Goal: Obtain resource: Obtain resource

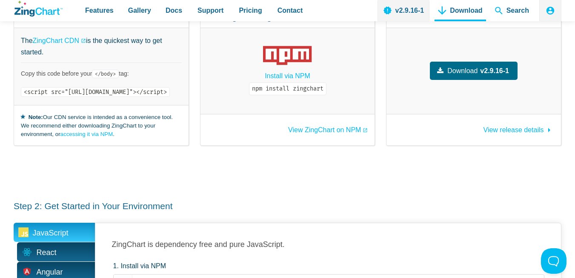
scroll to position [160, 0]
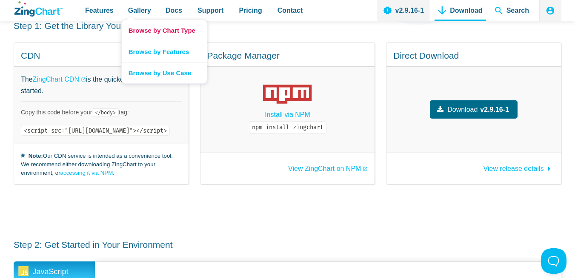
click at [136, 37] on link "Browse by Chart Type" at bounding box center [164, 30] width 85 height 21
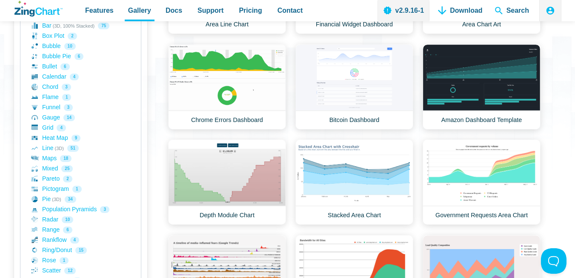
scroll to position [182, 0]
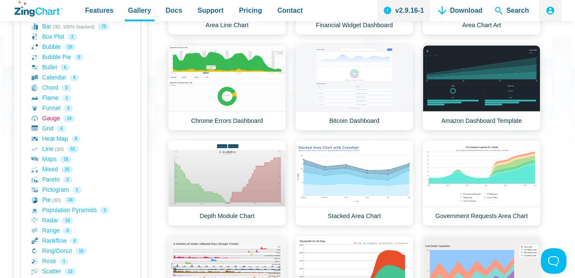
click at [47, 119] on link "Gauge 14" at bounding box center [80, 119] width 98 height 10
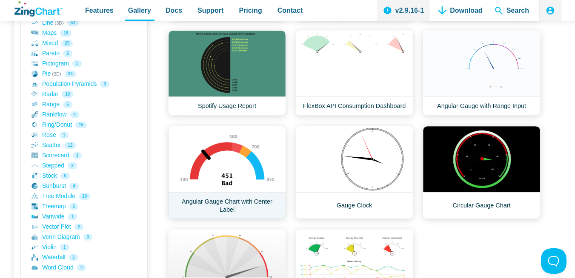
scroll to position [332, 0]
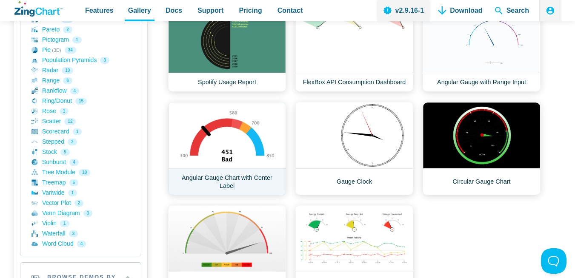
click at [238, 164] on link "Angular Gauge Chart with Center Label" at bounding box center [227, 148] width 118 height 93
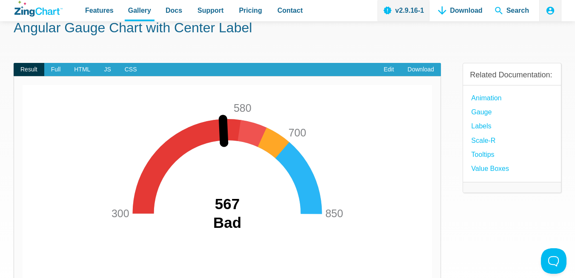
scroll to position [38, 0]
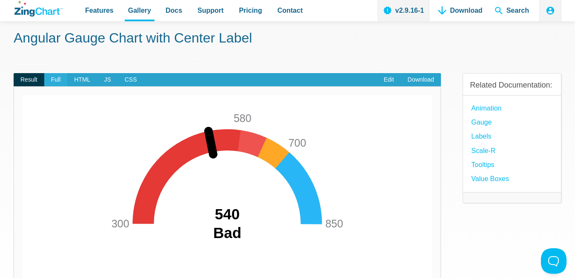
click at [56, 82] on span "Full" at bounding box center [55, 80] width 23 height 14
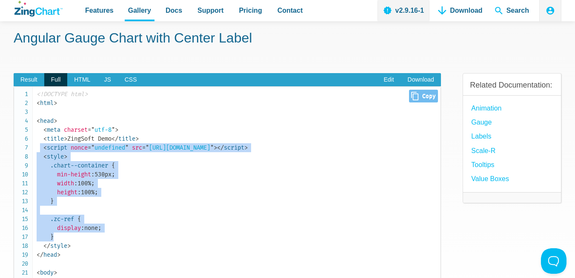
drag, startPoint x: 40, startPoint y: 146, endPoint x: 94, endPoint y: 242, distance: 109.4
copy code "< script nonce = " undefined " src = " https://cdn.zingchart.com/zingchart.min.…"
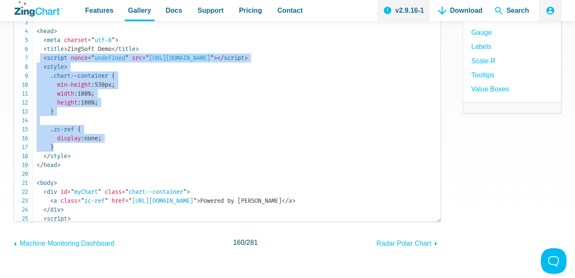
scroll to position [53, 0]
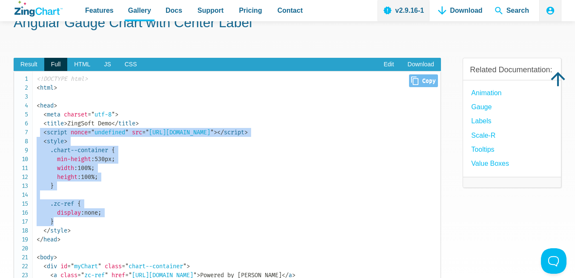
drag, startPoint x: 39, startPoint y: 130, endPoint x: 92, endPoint y: 229, distance: 112.5
copy code "< script nonce = " undefined " src = " https://cdn.zingchart.com/zingchart.min.…"
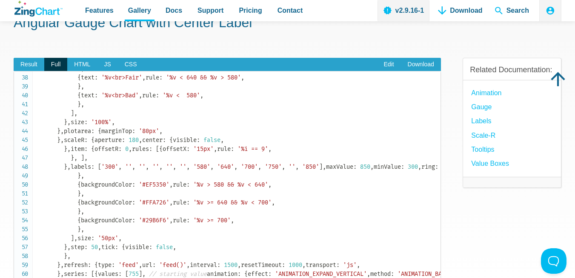
scroll to position [0, 0]
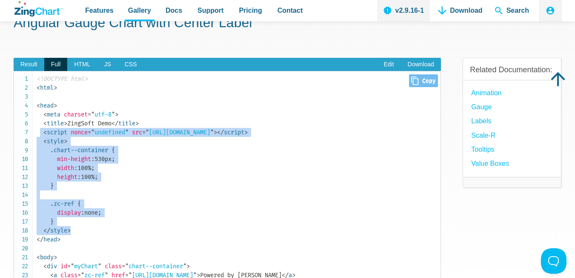
click at [43, 152] on span ".chart--container { min-height : 530px ; width : 100% ; height : 100% ; } .zc-r…" at bounding box center [76, 191] width 78 height 88
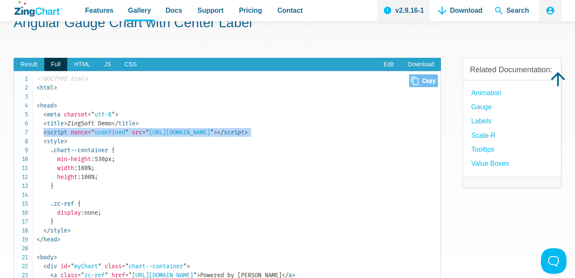
drag, startPoint x: 43, startPoint y: 130, endPoint x: 37, endPoint y: 137, distance: 9.1
copy code "< script nonce = " undefined " src = " https://cdn.zingchart.com/zingchart.min.…"
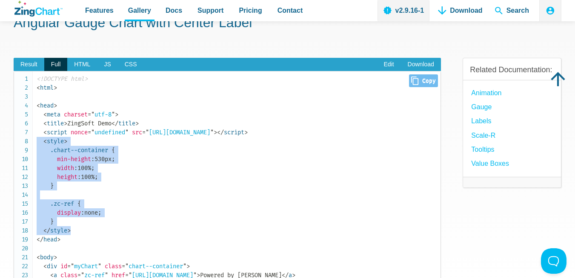
drag, startPoint x: 74, startPoint y: 234, endPoint x: 37, endPoint y: 143, distance: 98.6
copy code "< style > .chart--container { min-height : 530px ; width : 100% ; height : 100%…"
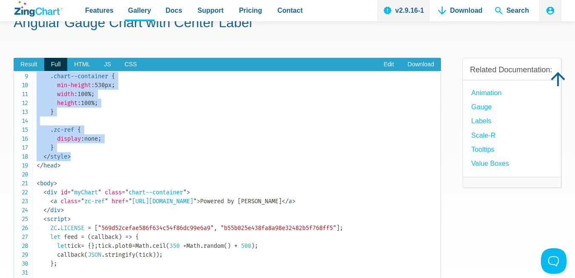
scroll to position [75, 0]
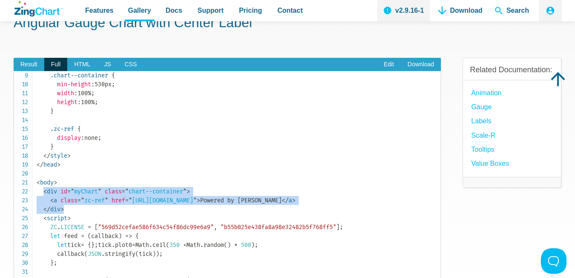
drag, startPoint x: 43, startPoint y: 194, endPoint x: 85, endPoint y: 207, distance: 43.8
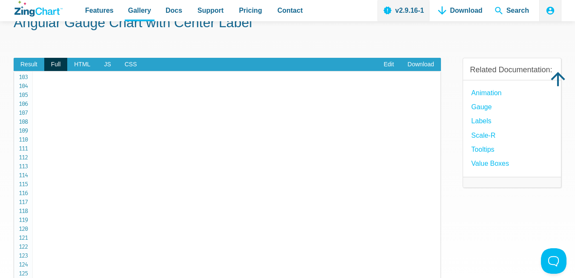
scroll to position [1015, 0]
drag, startPoint x: 41, startPoint y: 192, endPoint x: 85, endPoint y: 265, distance: 84.8
copy code "< div id = " myChart " class = " chart--container " > < a class = " zc-ref " hr…"
